Goal: Information Seeking & Learning: Learn about a topic

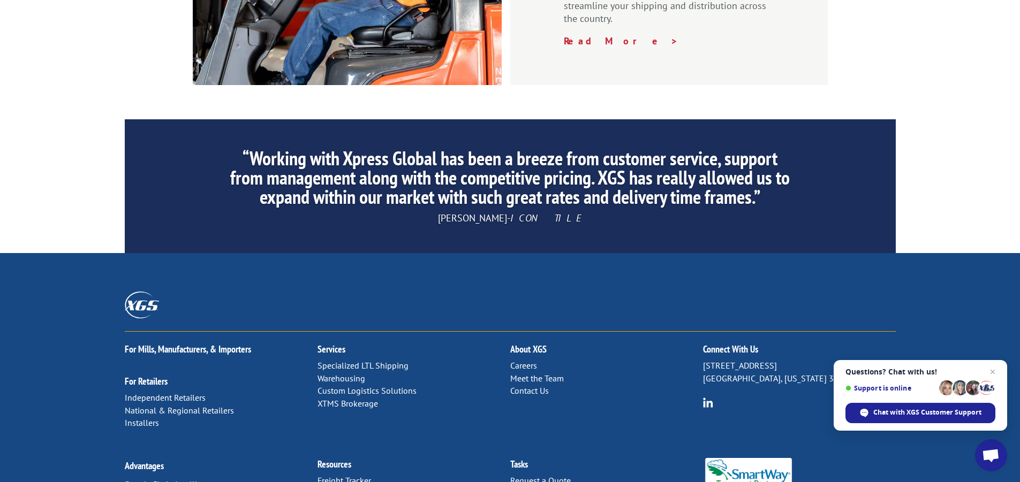
scroll to position [1636, 0]
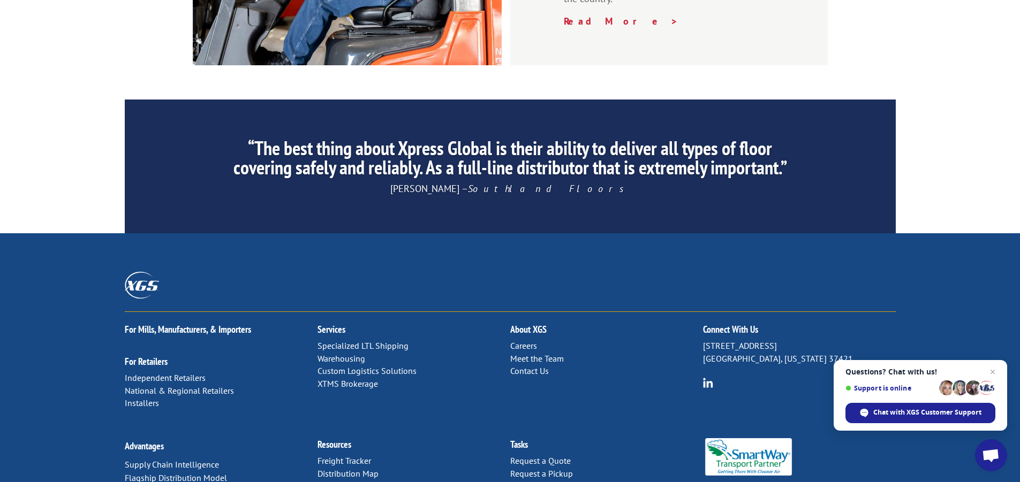
click at [529, 353] on link "Meet the Team" at bounding box center [537, 358] width 54 height 11
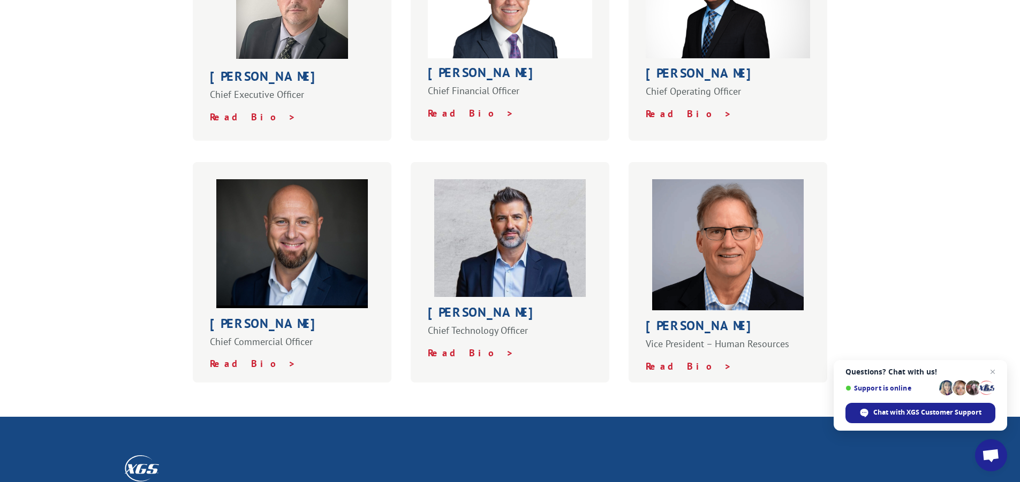
scroll to position [428, 0]
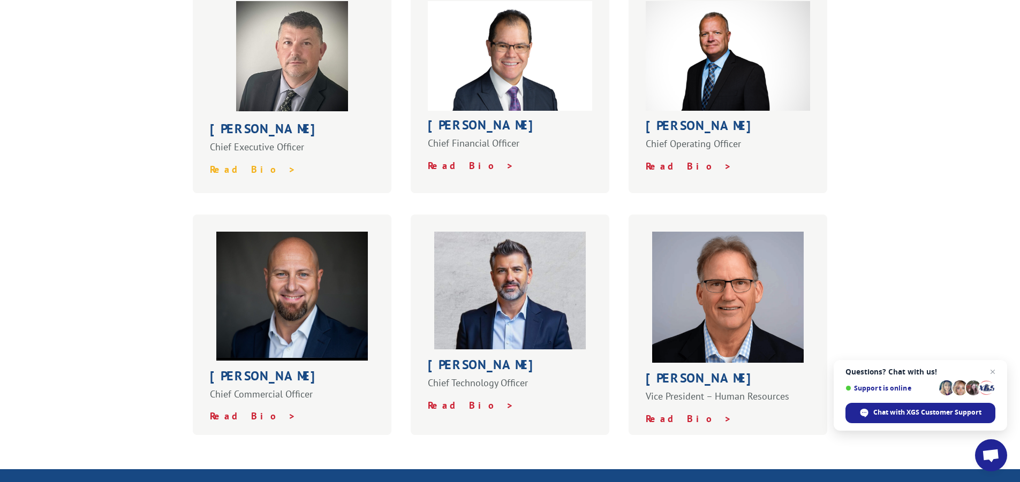
click at [227, 163] on strong "Read Bio >" at bounding box center [253, 169] width 86 height 12
click at [448, 159] on strong "Read Bio >" at bounding box center [471, 165] width 86 height 12
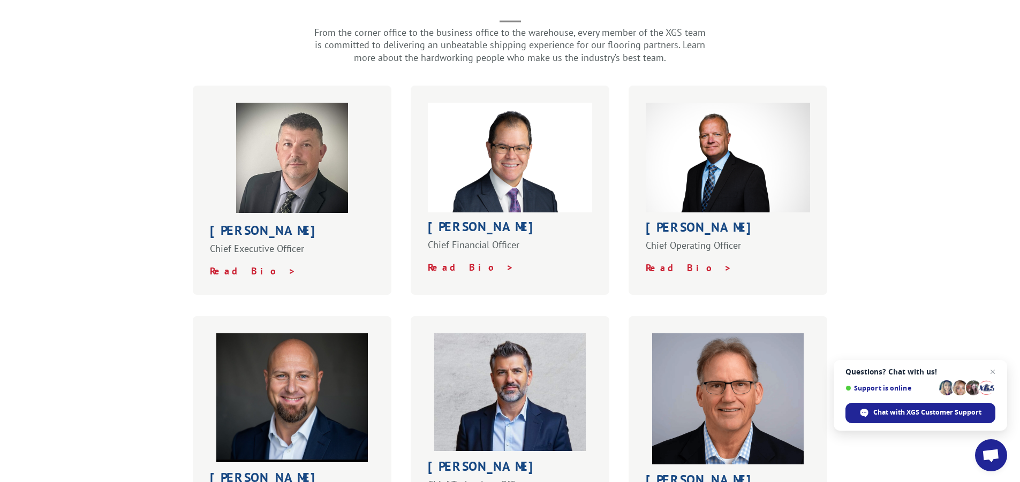
scroll to position [321, 0]
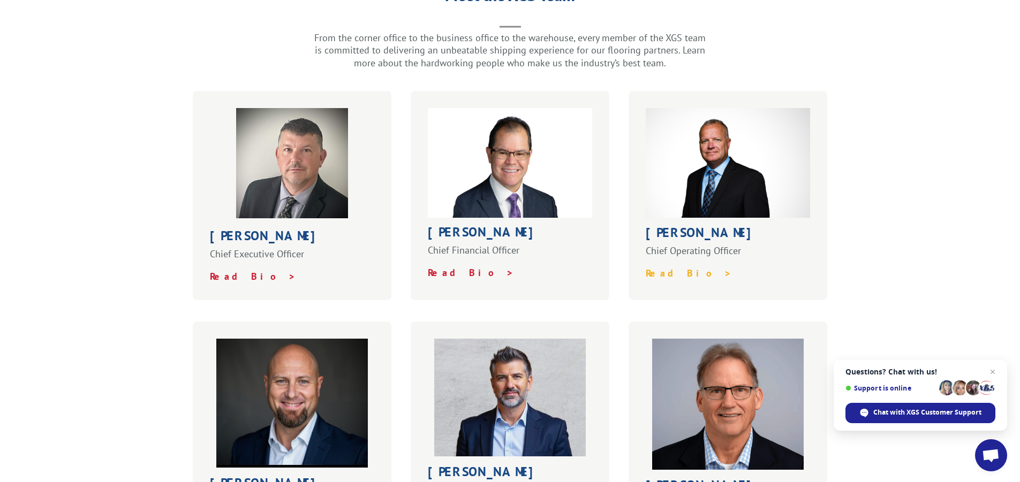
click at [655, 267] on strong "Read Bio >" at bounding box center [688, 273] width 86 height 12
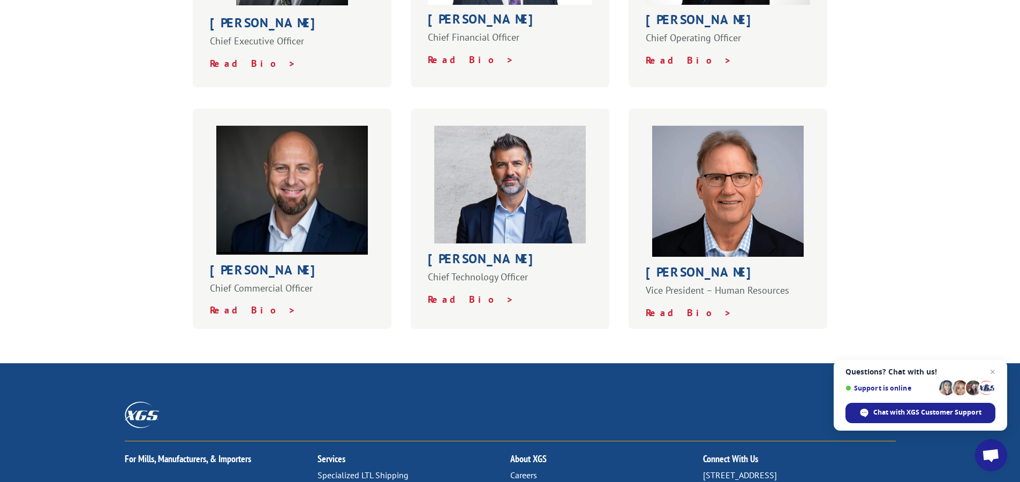
scroll to position [535, 0]
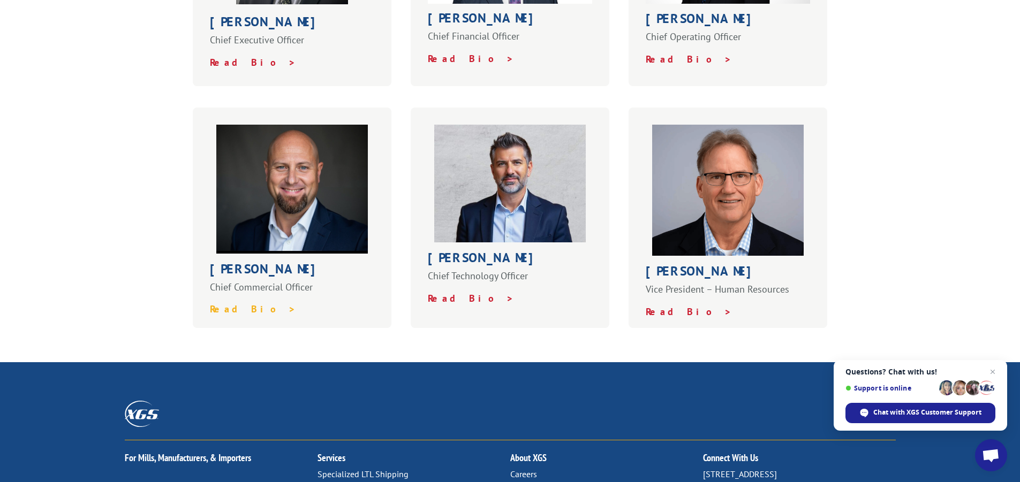
click at [233, 303] on strong "Read Bio >" at bounding box center [253, 309] width 86 height 12
click at [444, 292] on strong "Read Bio >" at bounding box center [471, 298] width 86 height 12
click at [671, 306] on strong "Read Bio >" at bounding box center [688, 312] width 86 height 12
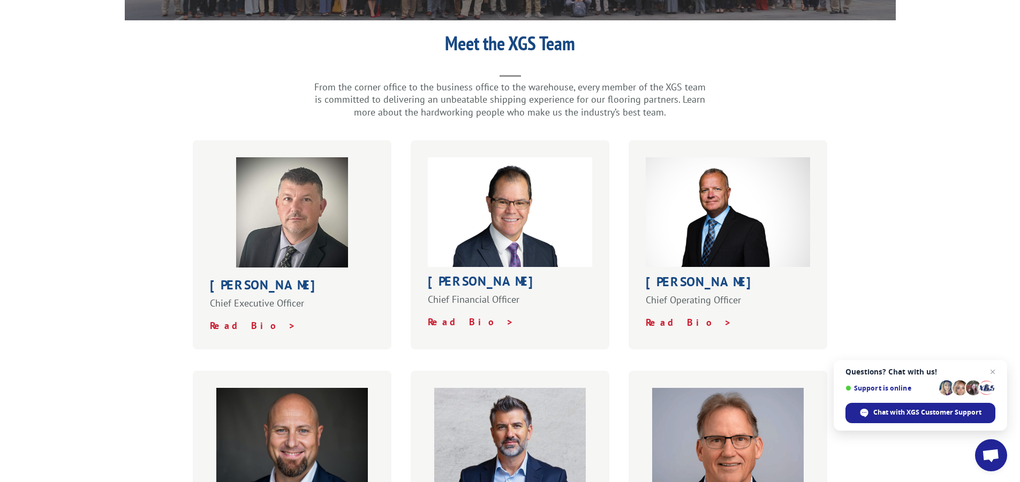
scroll to position [0, 0]
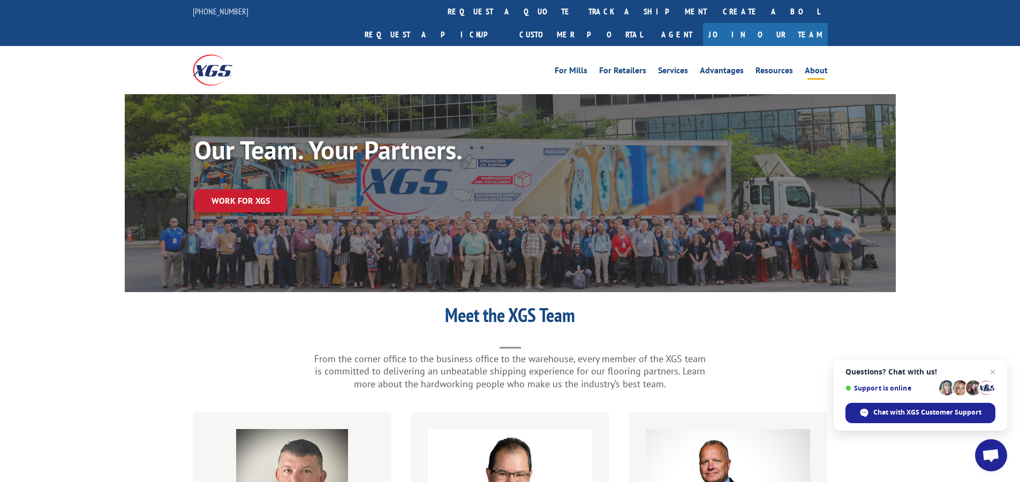
click at [814, 66] on link "About" at bounding box center [815, 72] width 23 height 12
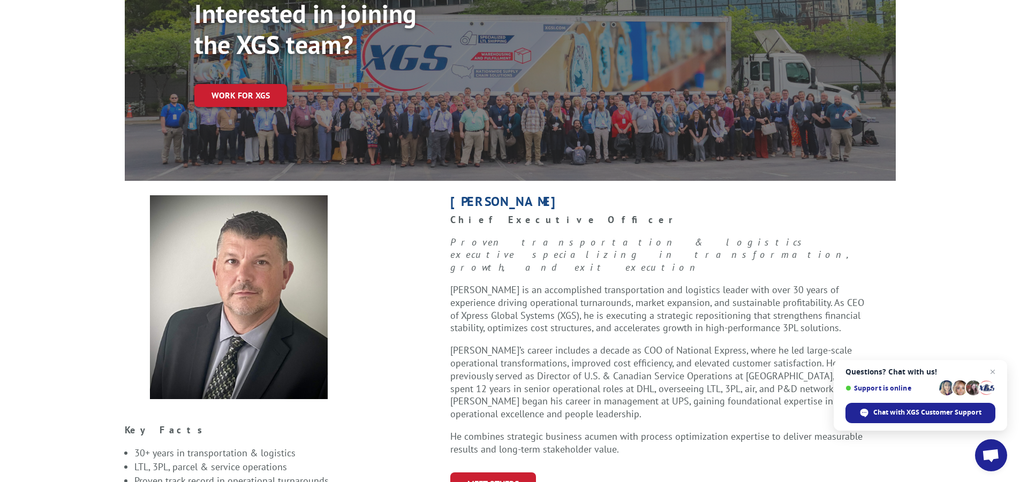
scroll to position [161, 0]
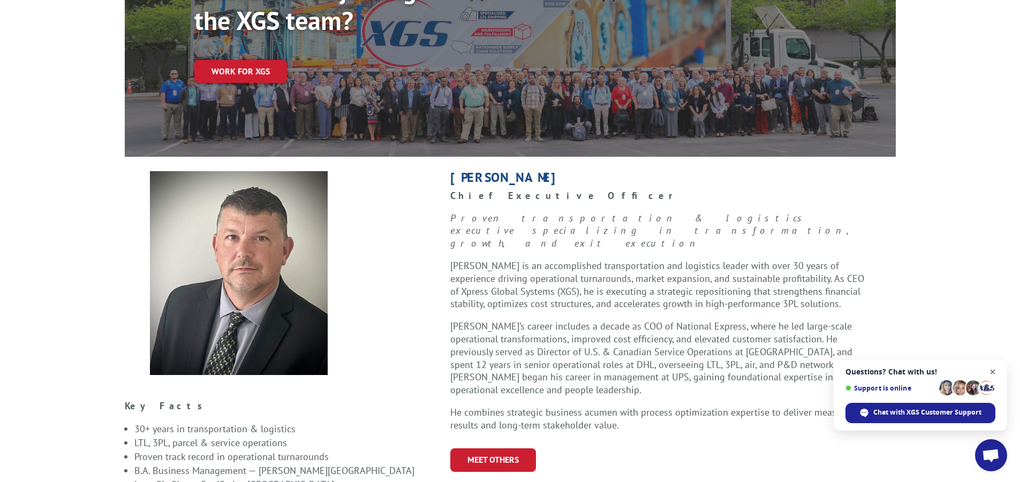
click at [995, 374] on span "Close chat" at bounding box center [992, 372] width 13 height 13
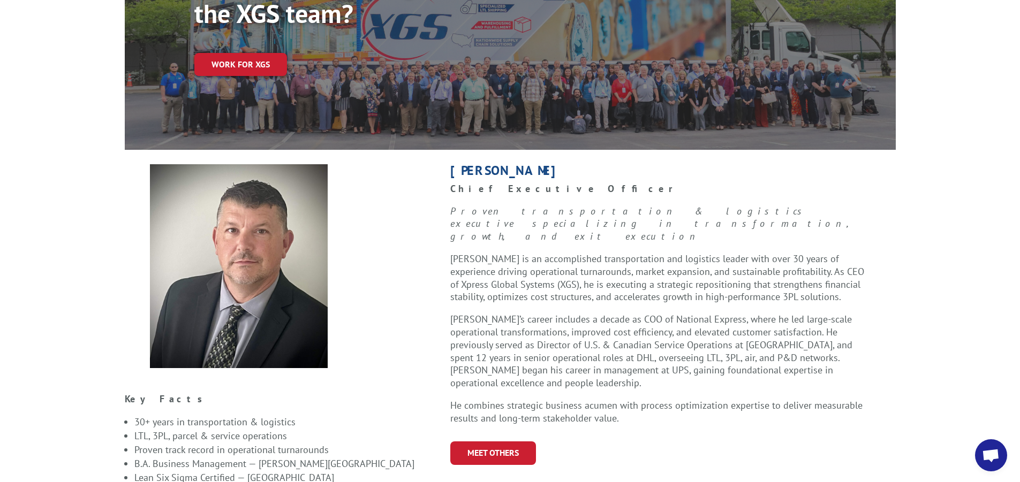
scroll to position [107, 0]
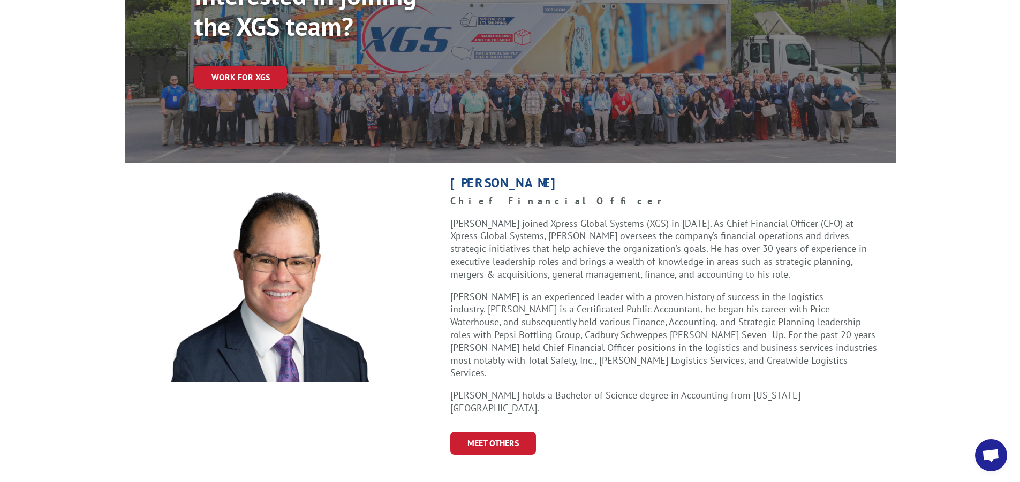
scroll to position [161, 0]
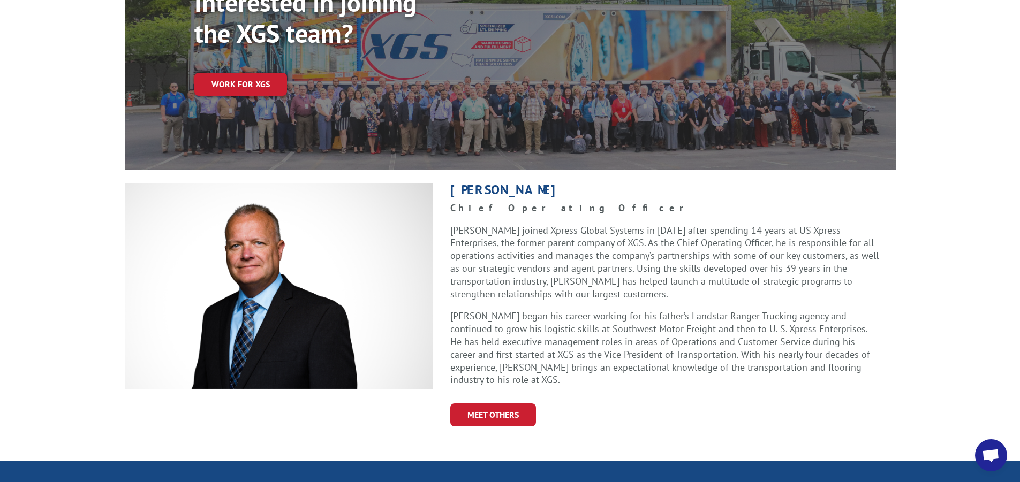
scroll to position [161, 0]
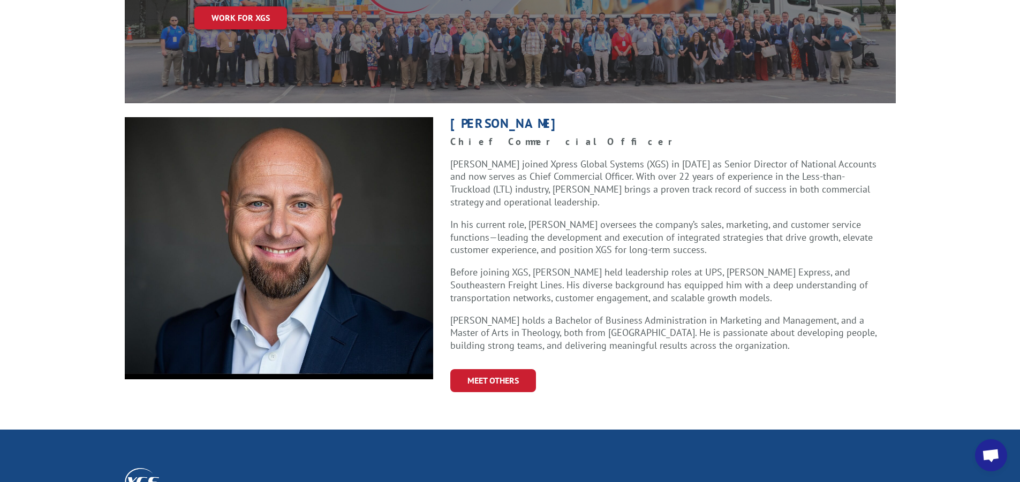
scroll to position [161, 0]
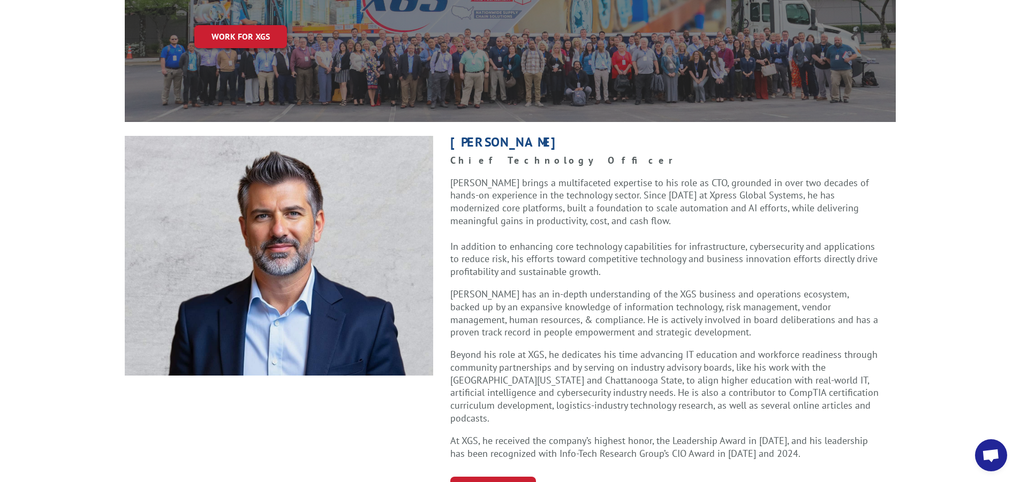
scroll to position [214, 0]
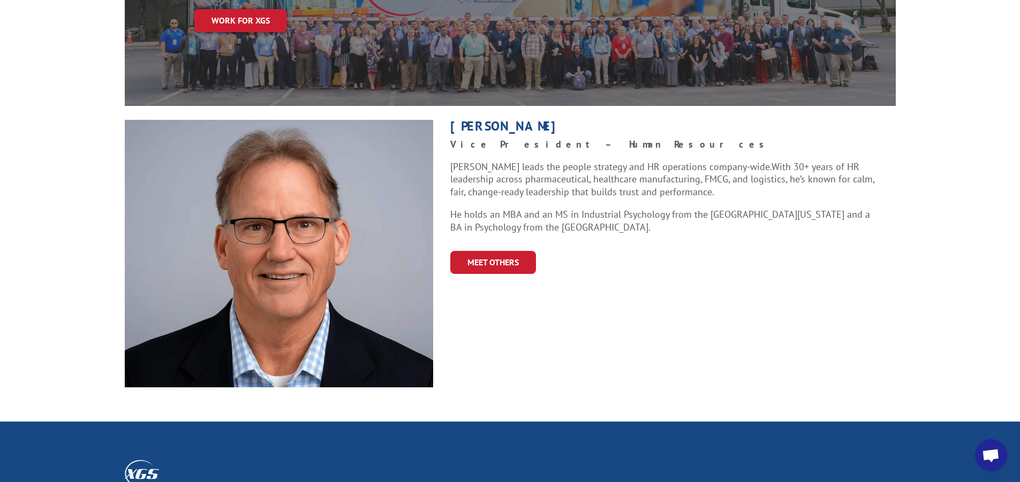
scroll to position [214, 0]
